Goal: Transaction & Acquisition: Purchase product/service

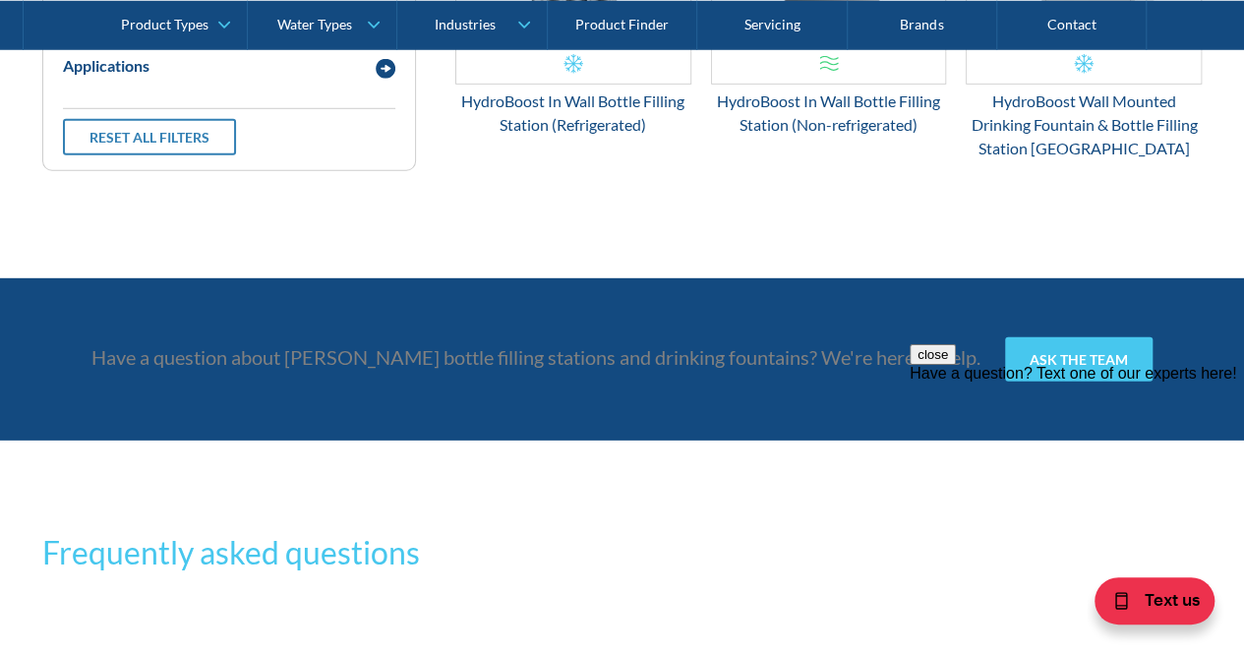
scroll to position [2458, 0]
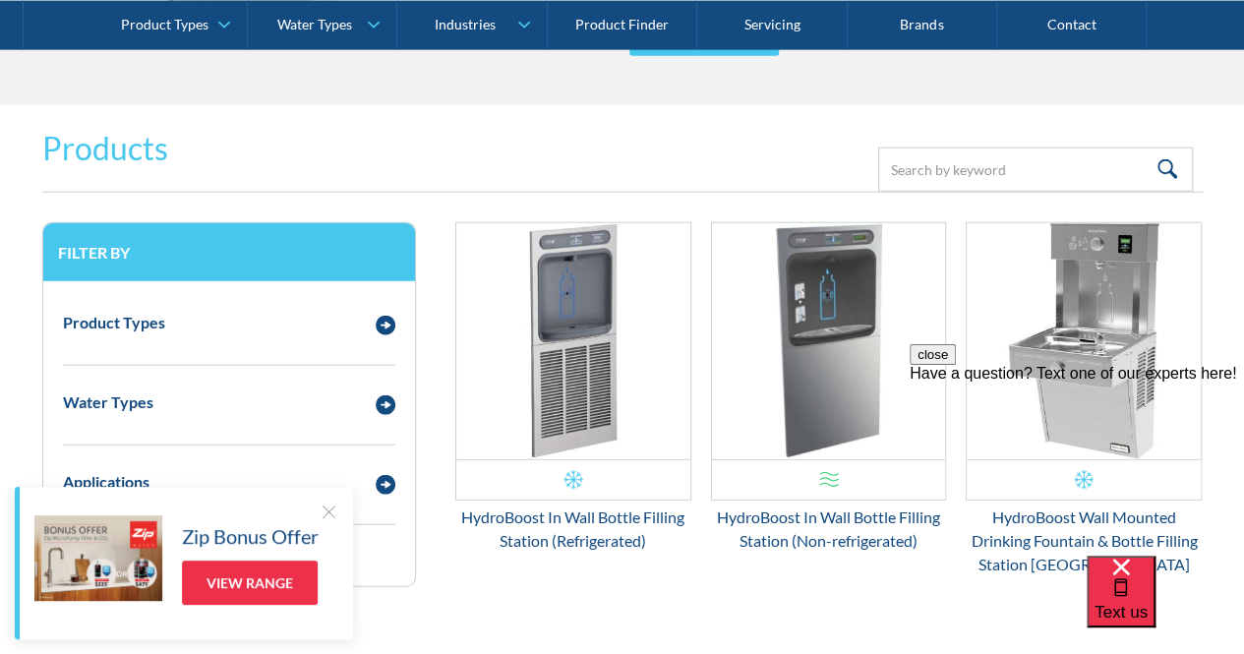
scroll to position [2655, 0]
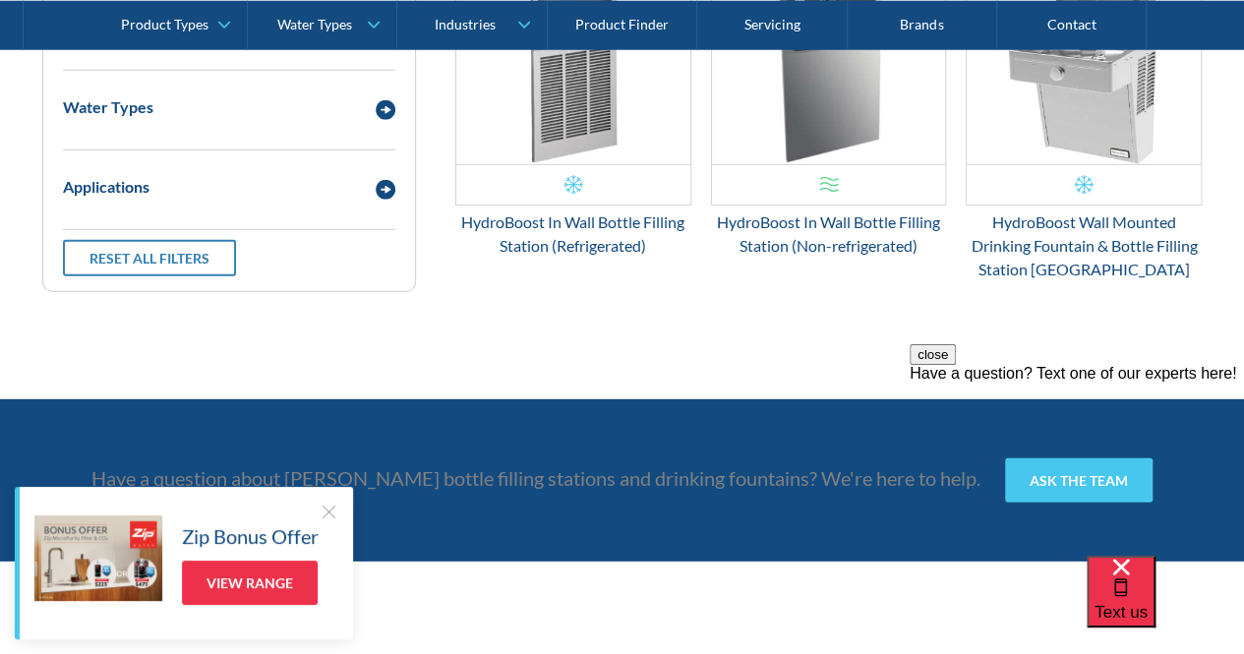
click at [1070, 248] on div "HydroBoost Wall Mounted Drinking Fountain & Bottle Filling Station [GEOGRAPHIC_…" at bounding box center [1084, 245] width 236 height 71
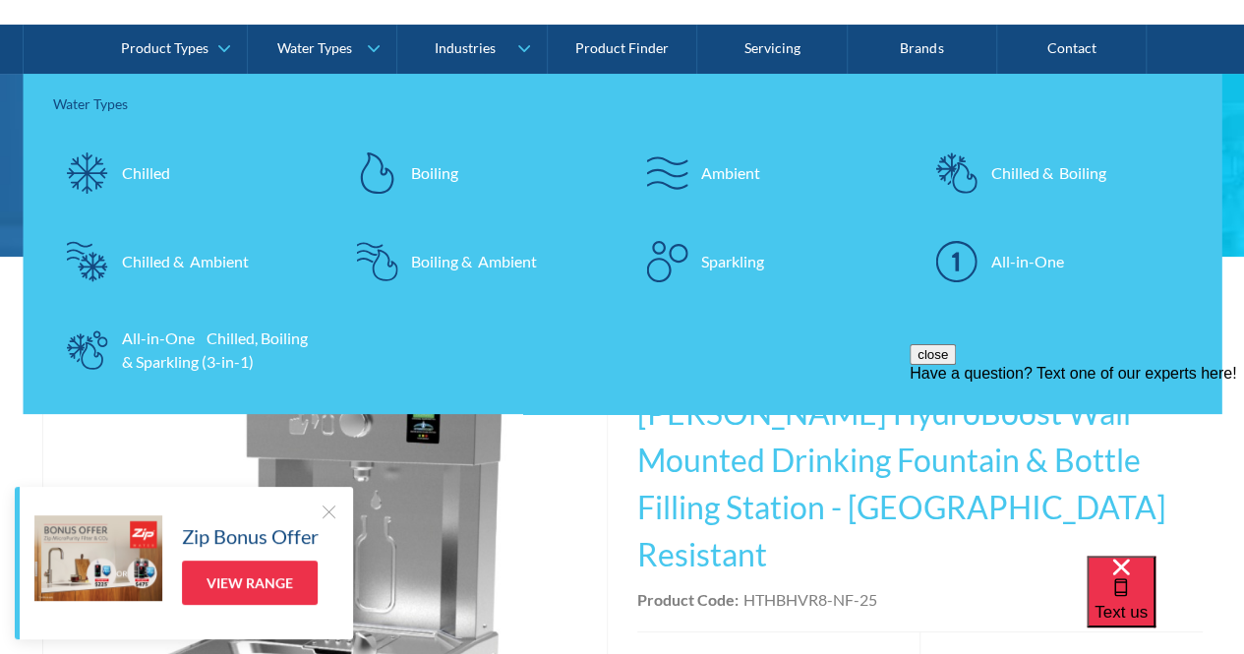
scroll to position [393, 0]
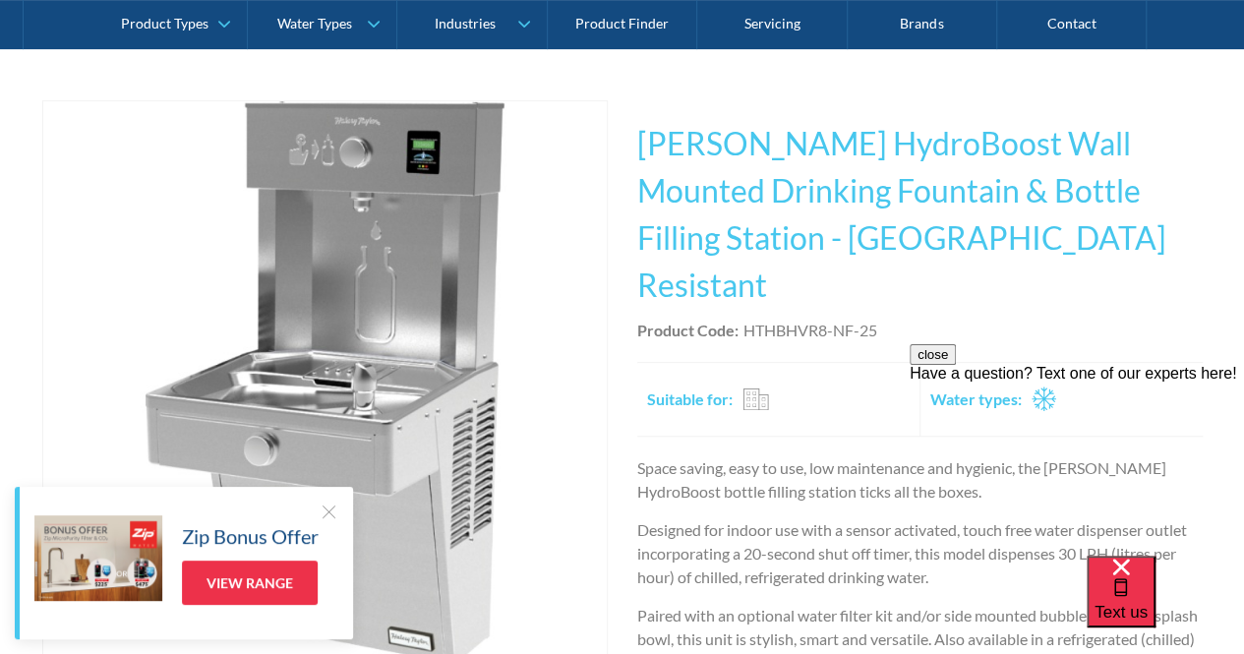
click at [793, 371] on div "Suitable for: Residential Commercial Travel" at bounding box center [780, 399] width 267 height 63
click at [956, 365] on button "close" at bounding box center [933, 354] width 46 height 21
click at [334, 507] on div at bounding box center [329, 512] width 20 height 20
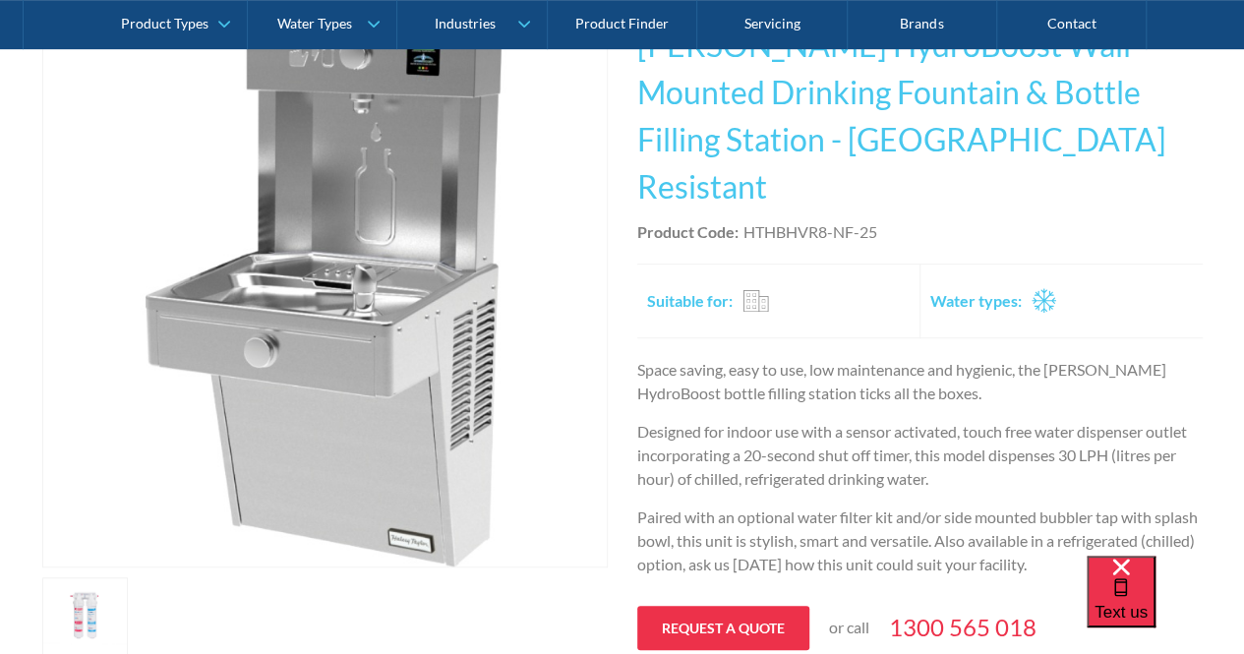
scroll to position [431, 0]
